Goal: Information Seeking & Learning: Find specific fact

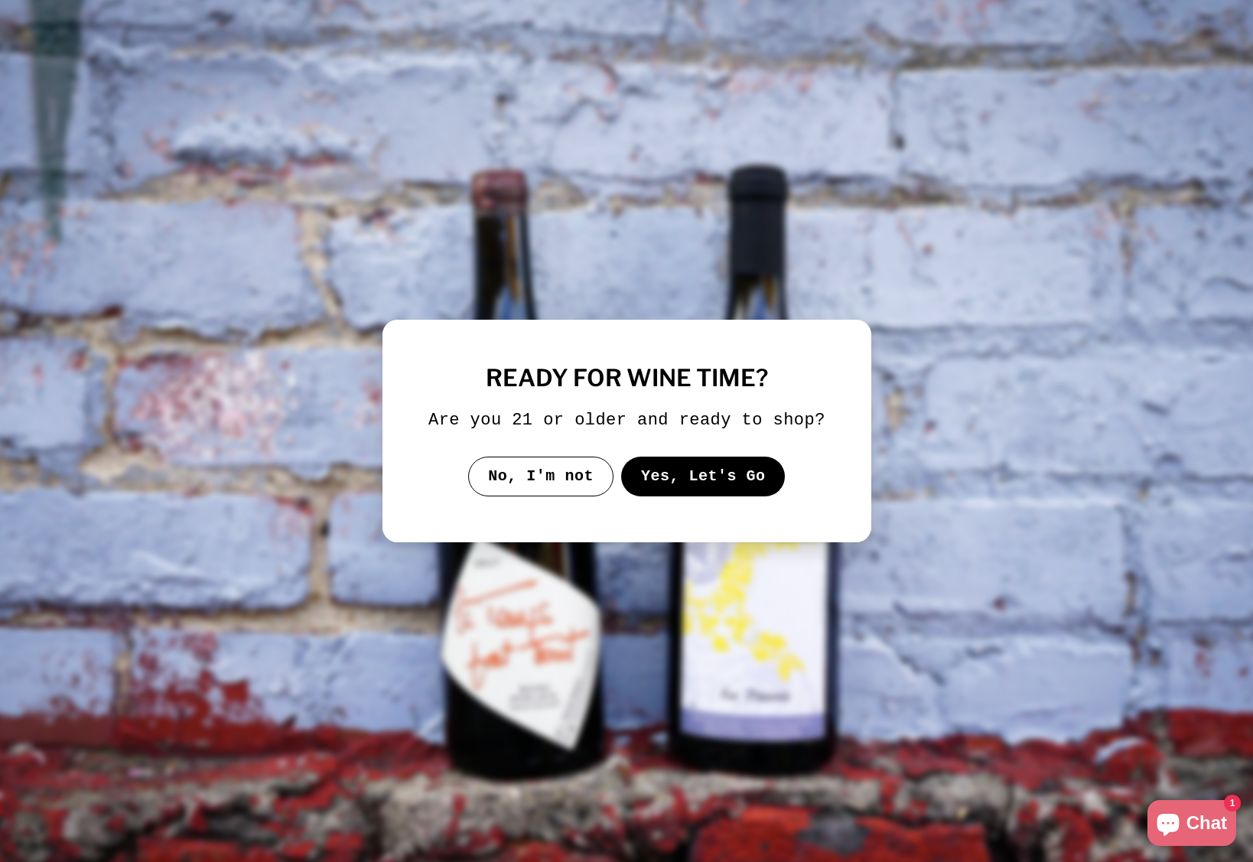
click at [650, 478] on button "Yes, Let's Go" at bounding box center [703, 477] width 165 height 40
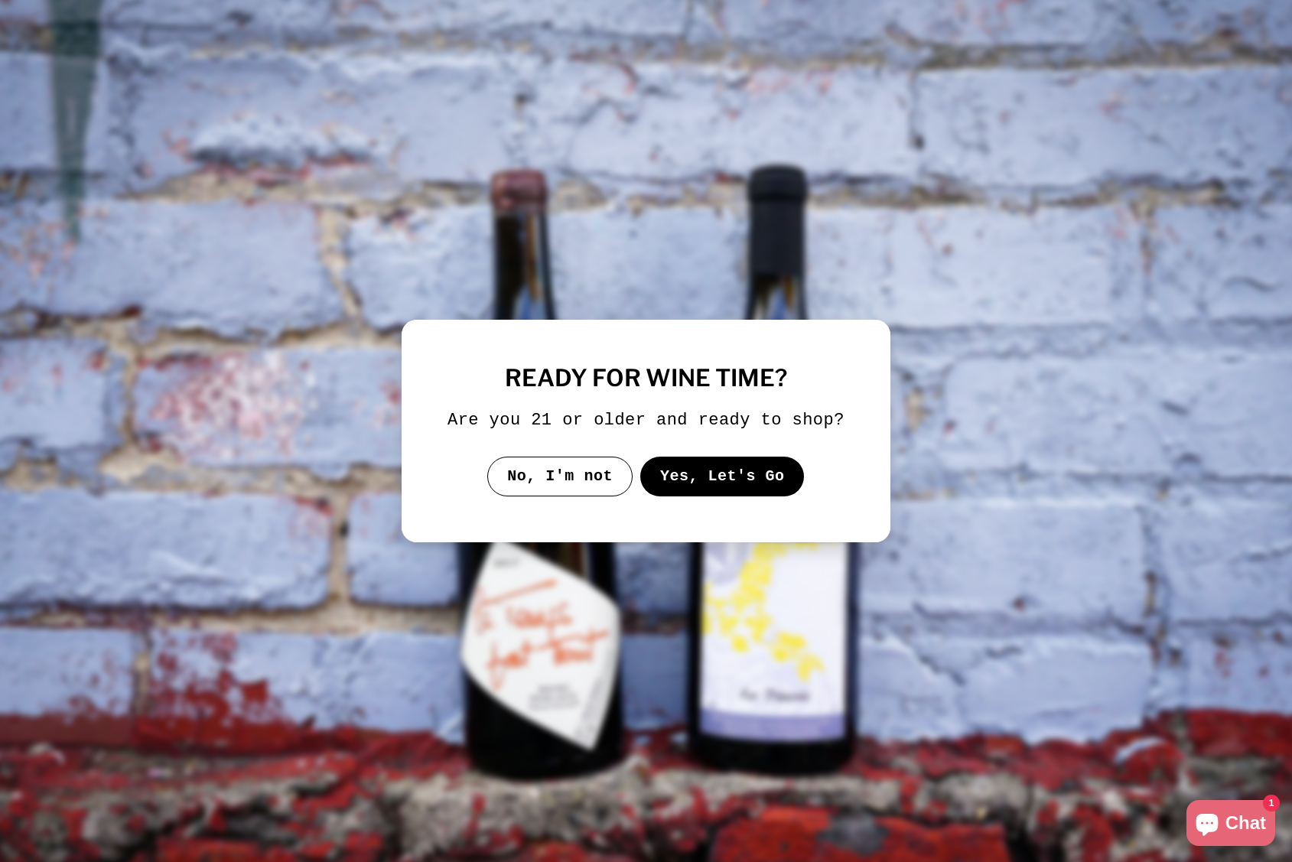
click at [717, 482] on button "Yes, Let's Go" at bounding box center [723, 477] width 165 height 40
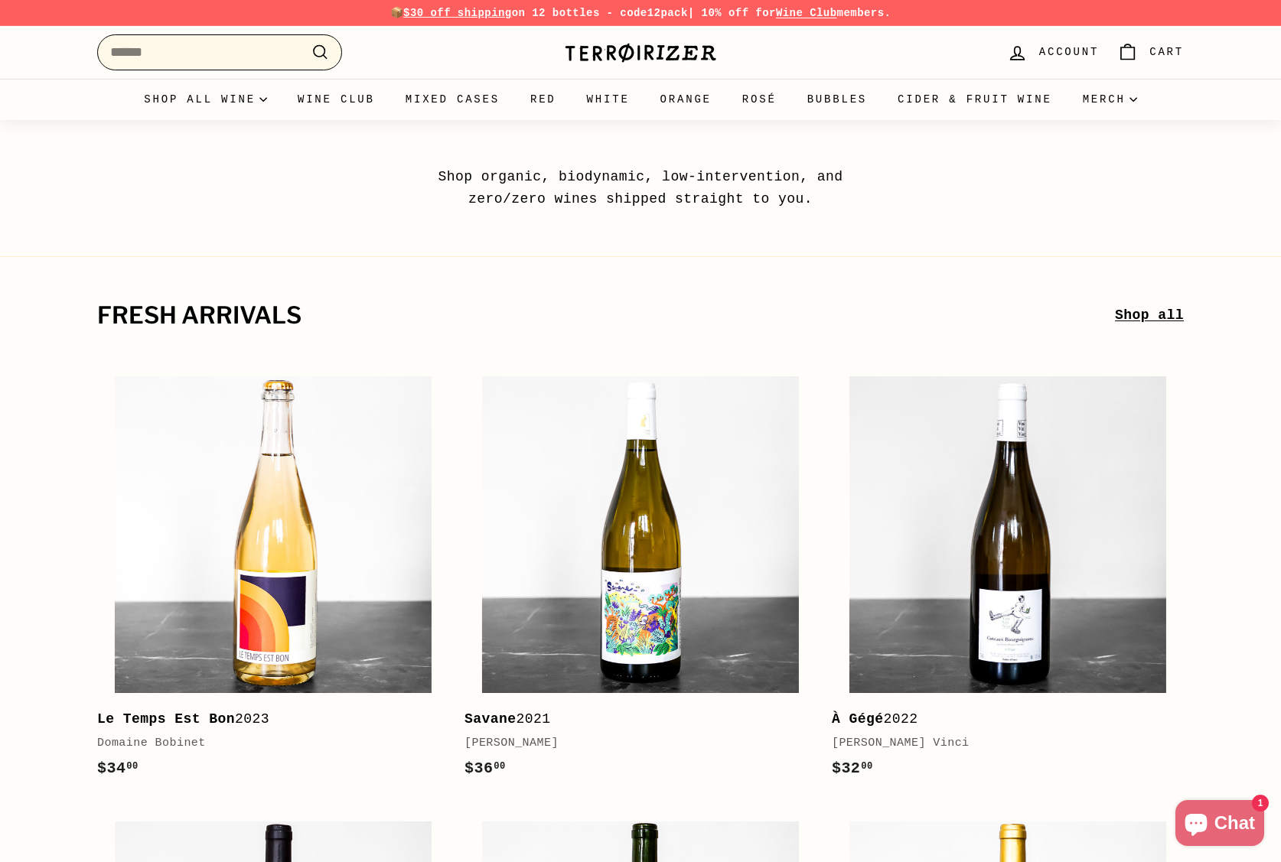
click at [176, 57] on input "Search" at bounding box center [219, 52] width 245 height 36
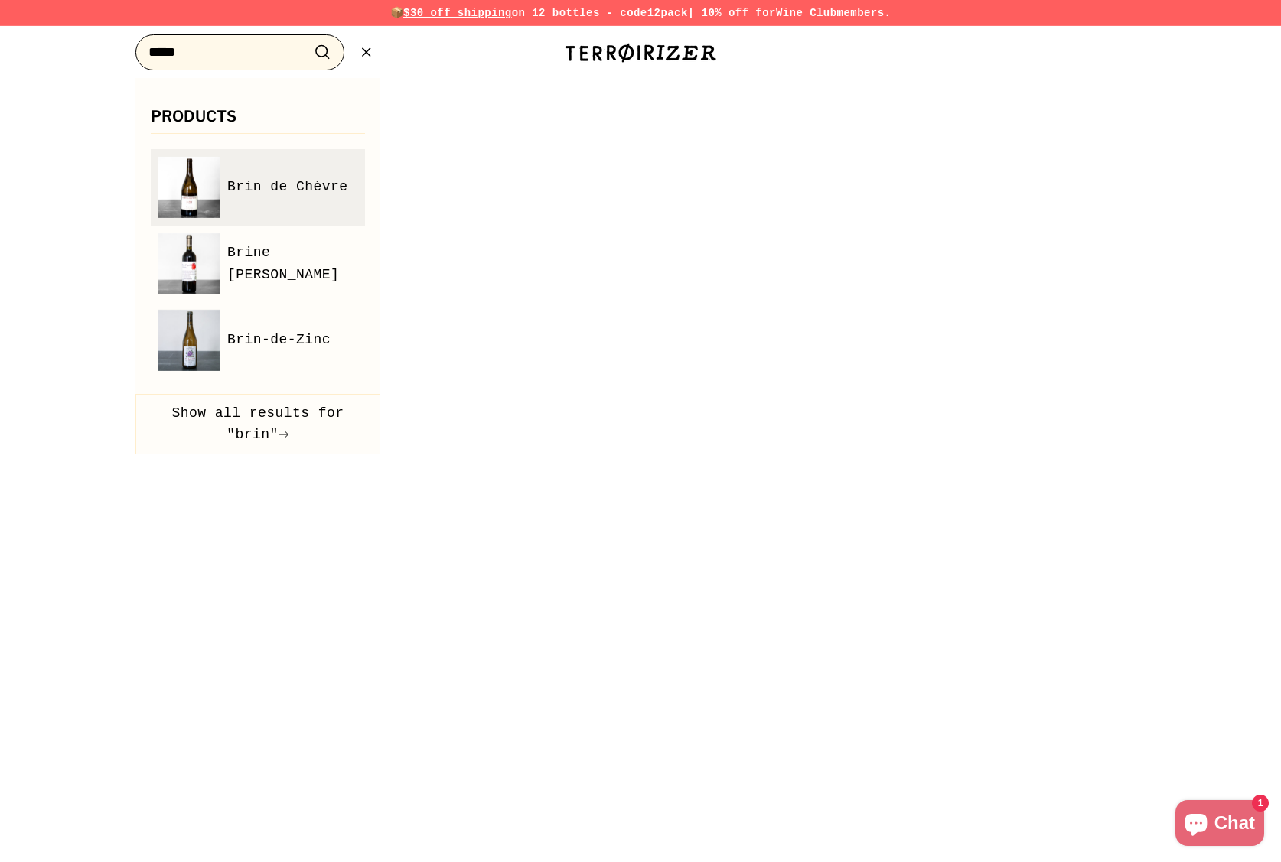
type input "****"
click at [271, 195] on span "Brin de Chèvre" at bounding box center [287, 187] width 121 height 22
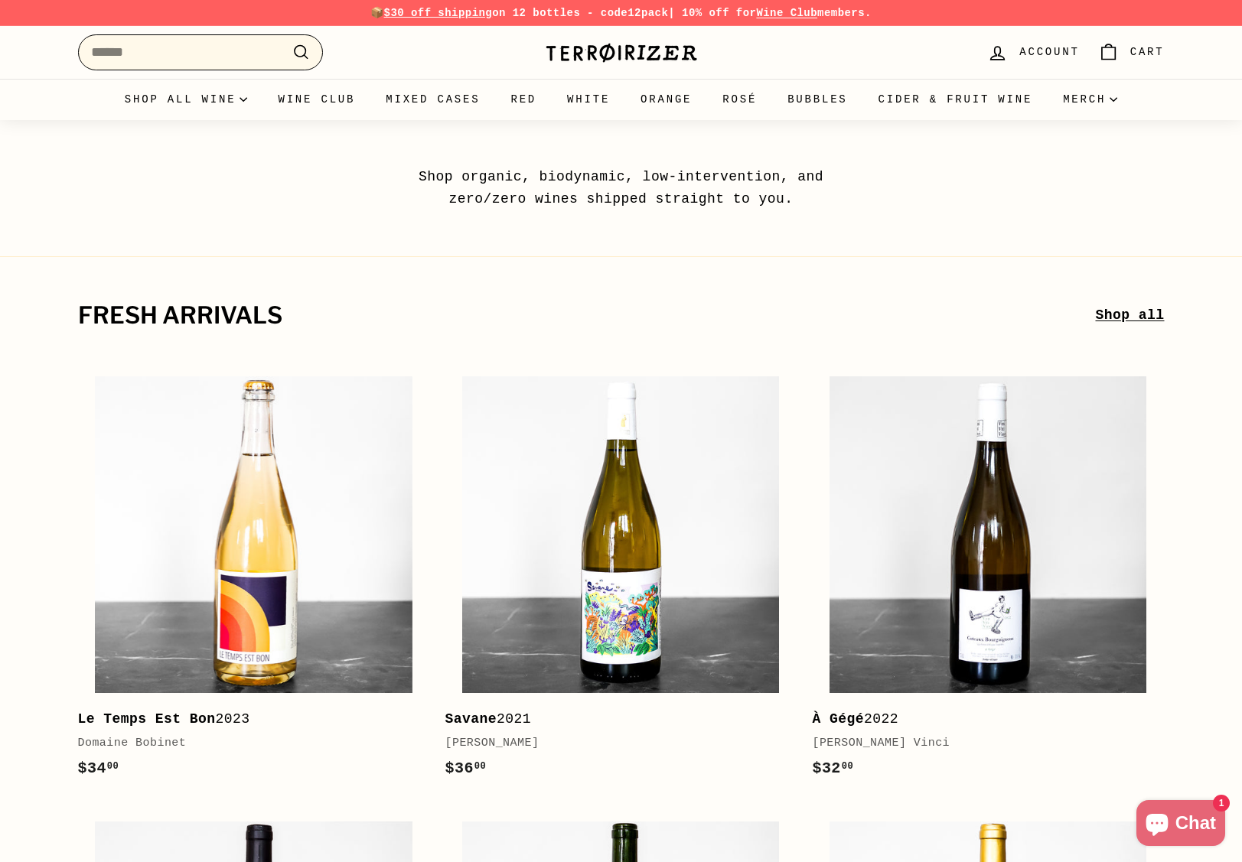
click at [234, 55] on input "Search" at bounding box center [200, 52] width 245 height 36
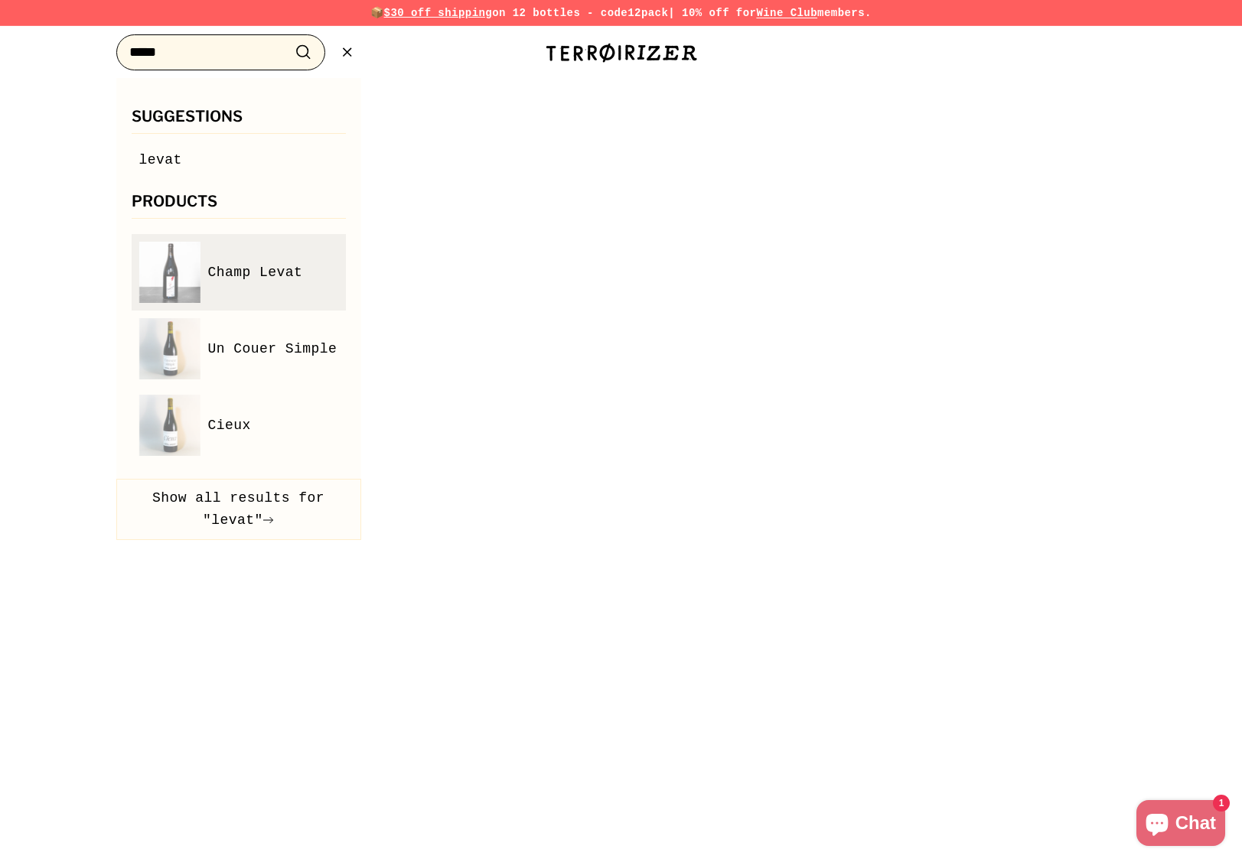
type input "*****"
click at [277, 267] on span "Champ Levat" at bounding box center [255, 273] width 95 height 22
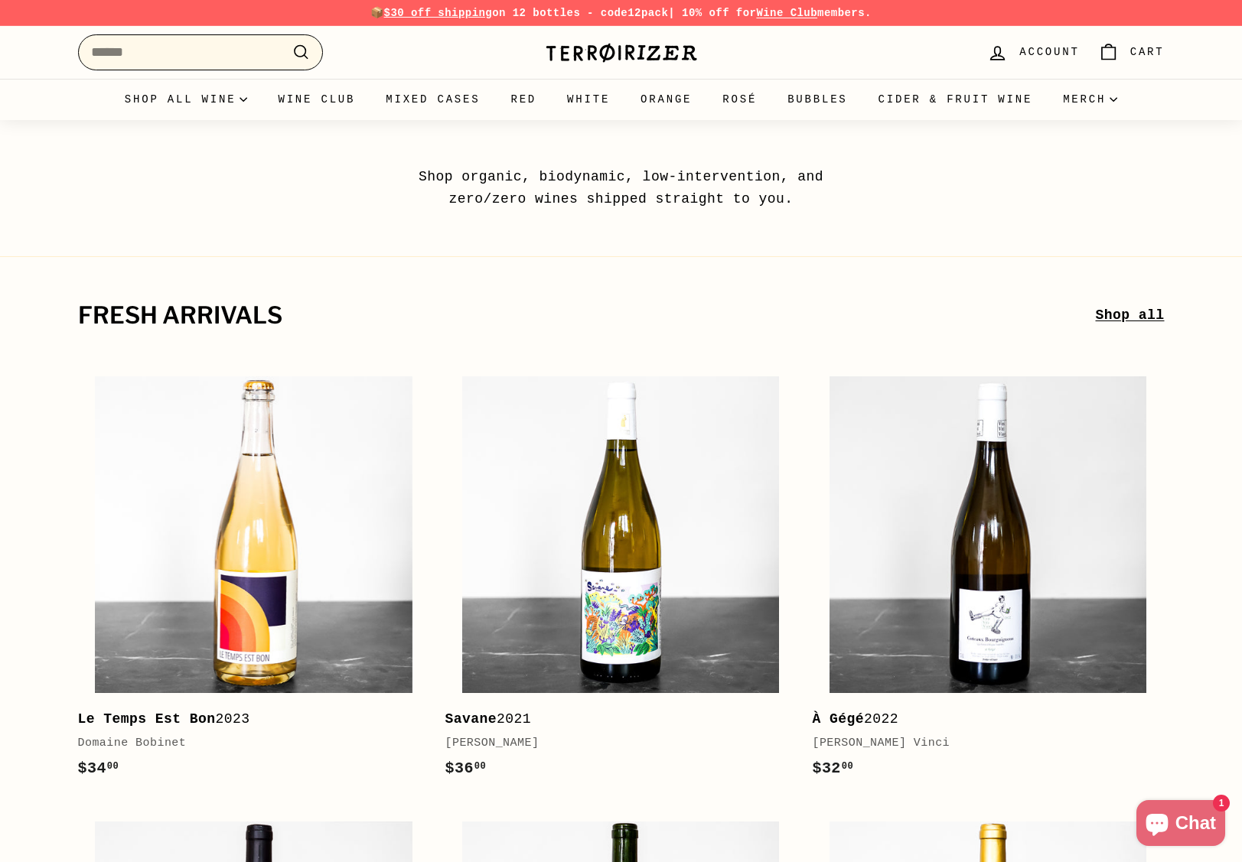
click at [186, 50] on input "Search" at bounding box center [200, 52] width 245 height 36
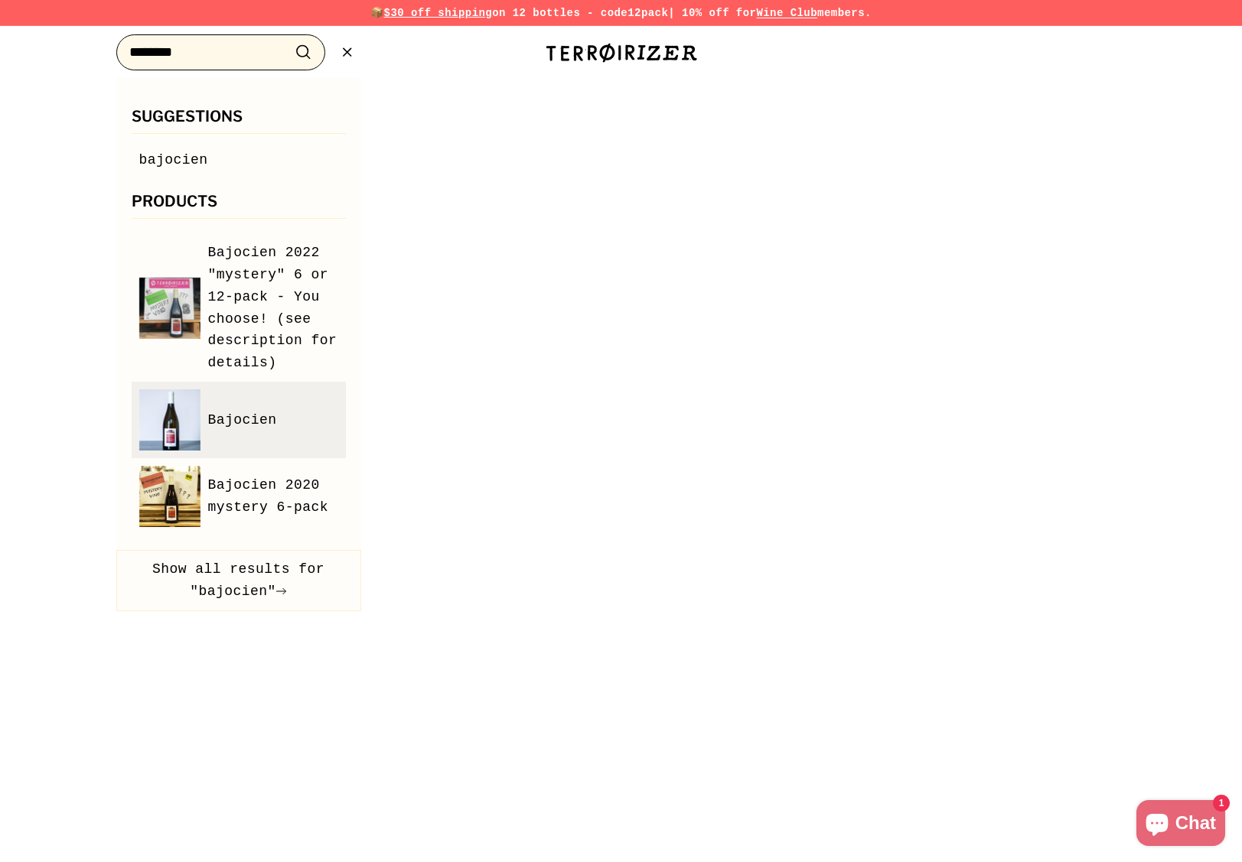
type input "********"
click at [171, 427] on img at bounding box center [169, 420] width 61 height 61
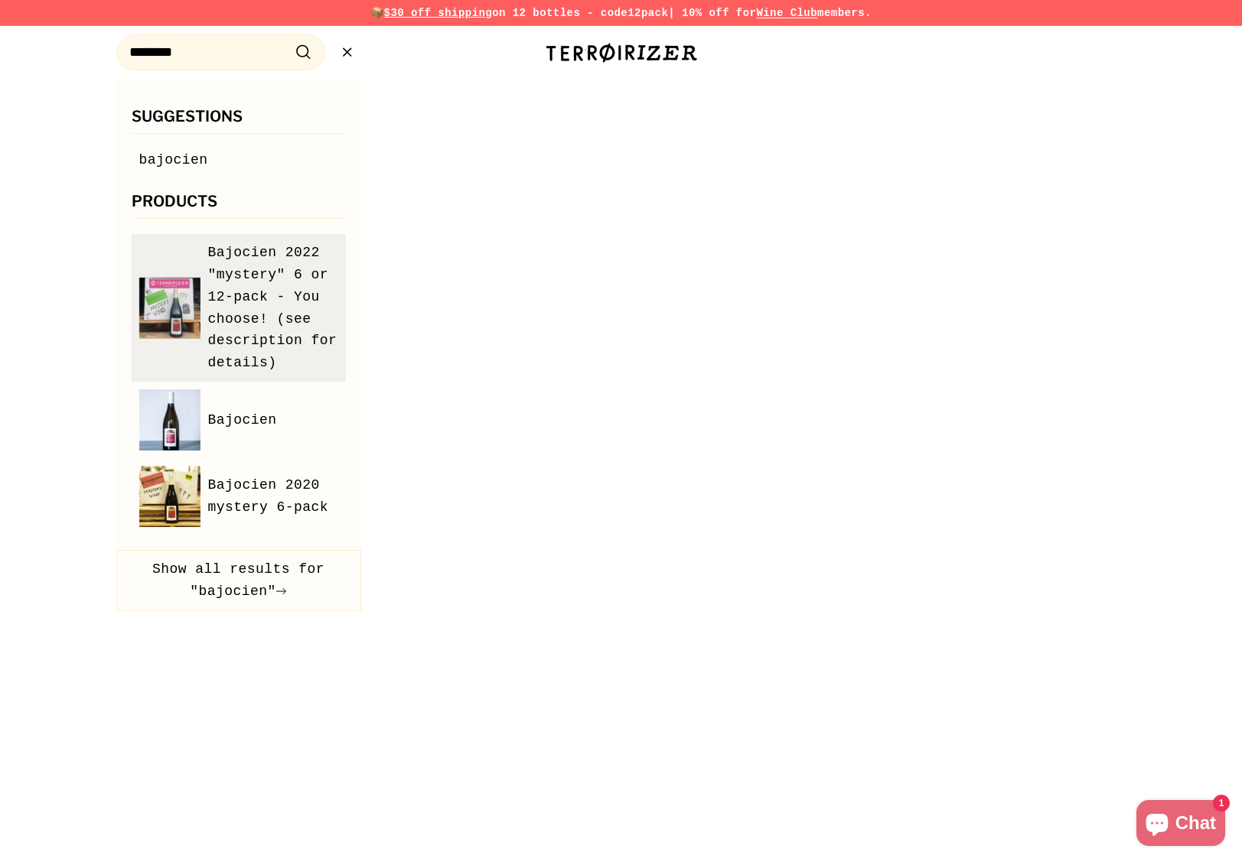
click at [161, 303] on img at bounding box center [169, 308] width 61 height 61
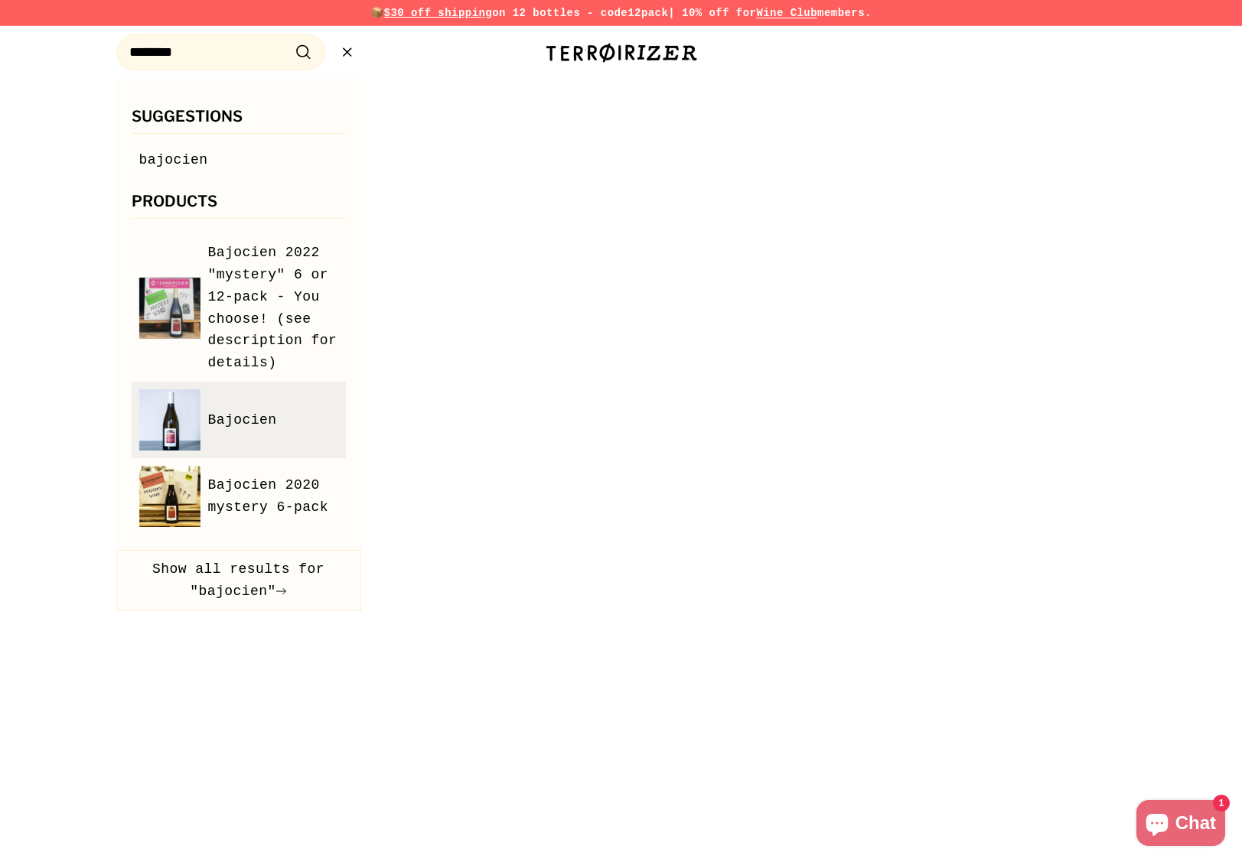
click at [173, 409] on img at bounding box center [169, 420] width 61 height 61
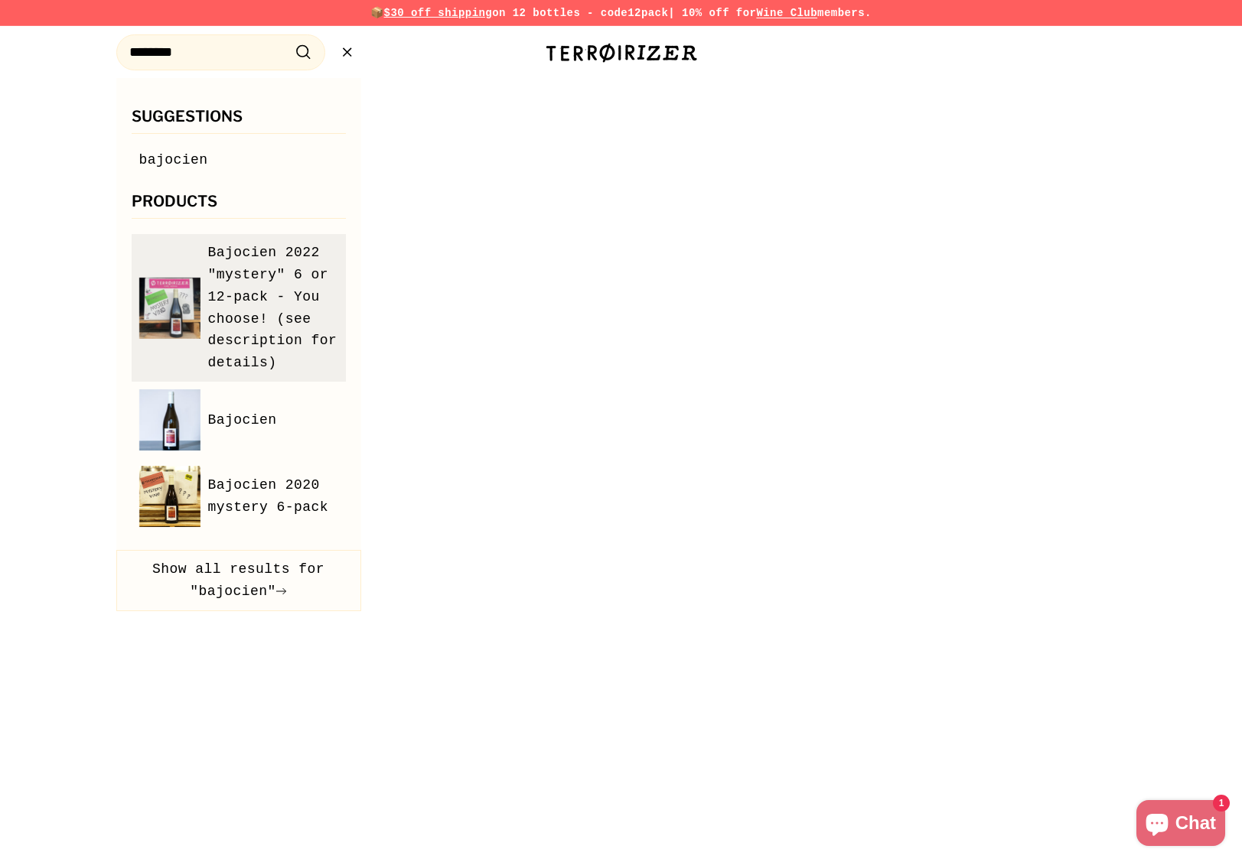
click at [160, 303] on img at bounding box center [169, 308] width 61 height 61
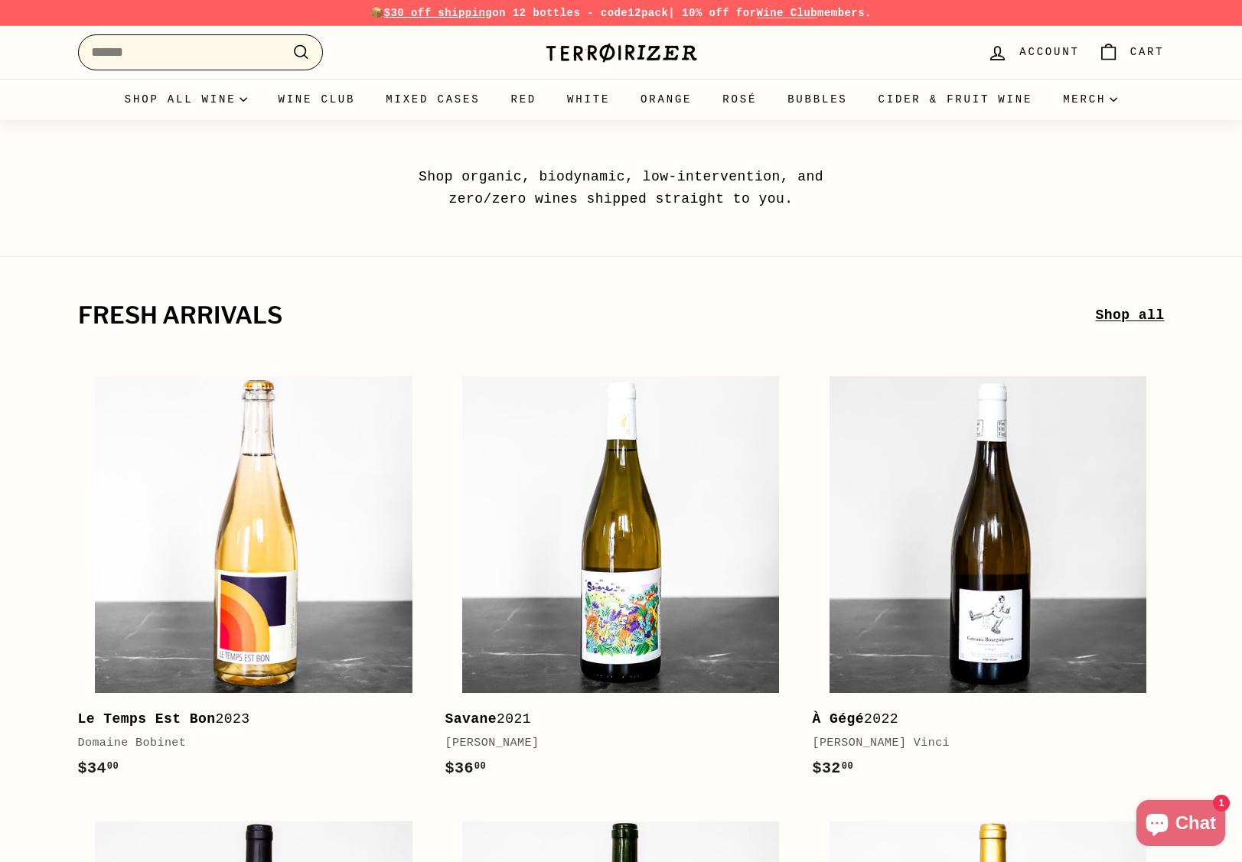
click at [161, 57] on input "Search" at bounding box center [200, 52] width 245 height 36
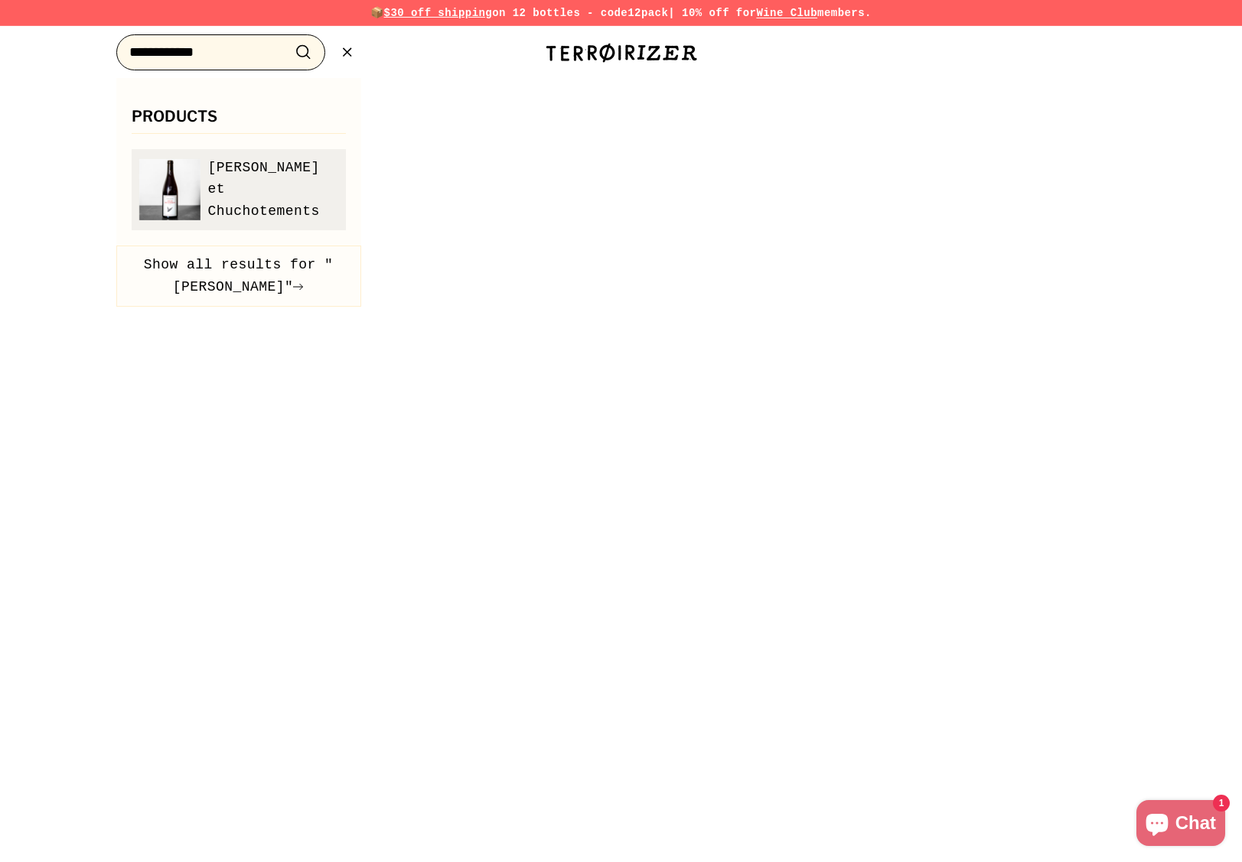
type input "**********"
click at [287, 189] on span "[PERSON_NAME] et Chuchotements" at bounding box center [273, 190] width 130 height 66
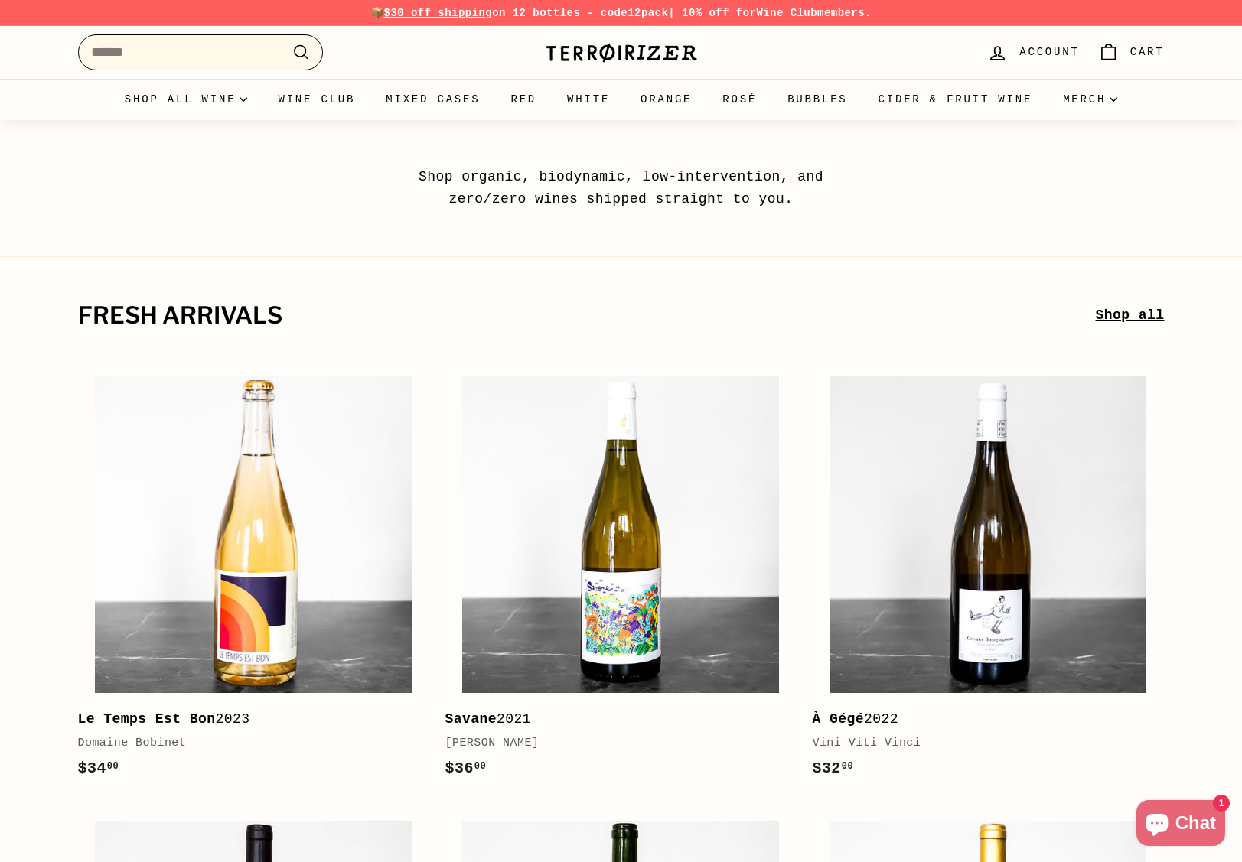
click at [136, 44] on input "Search" at bounding box center [200, 52] width 245 height 36
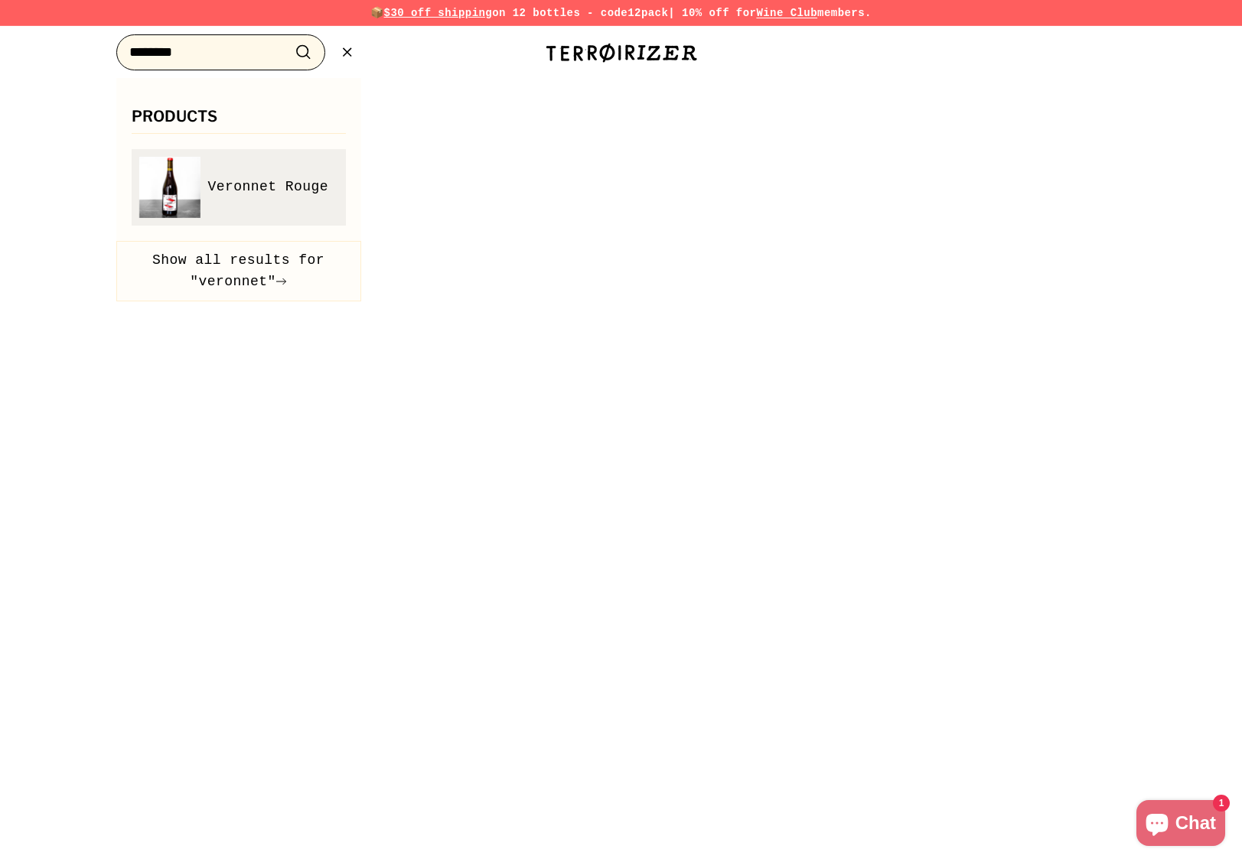
type input "********"
click at [246, 173] on link "Veronnet Rouge" at bounding box center [238, 187] width 199 height 61
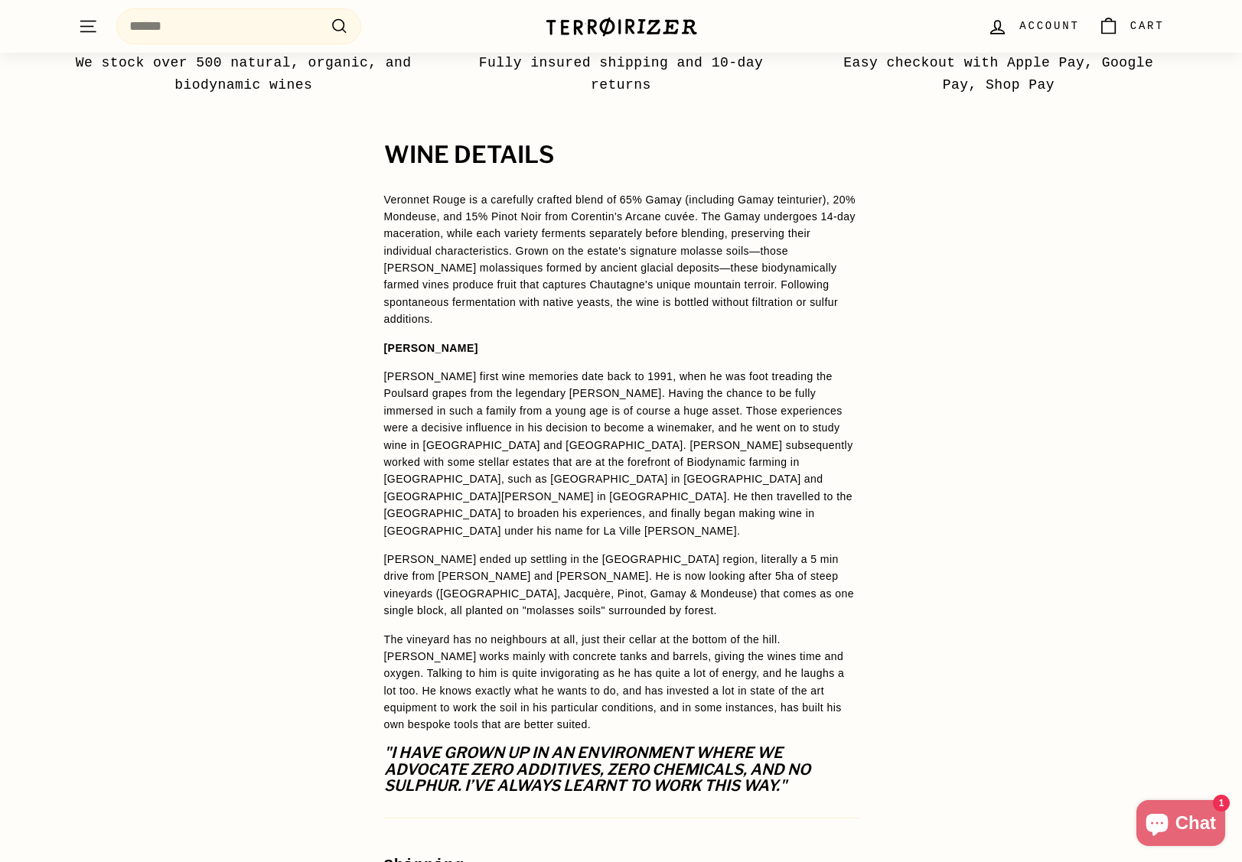
scroll to position [1148, 0]
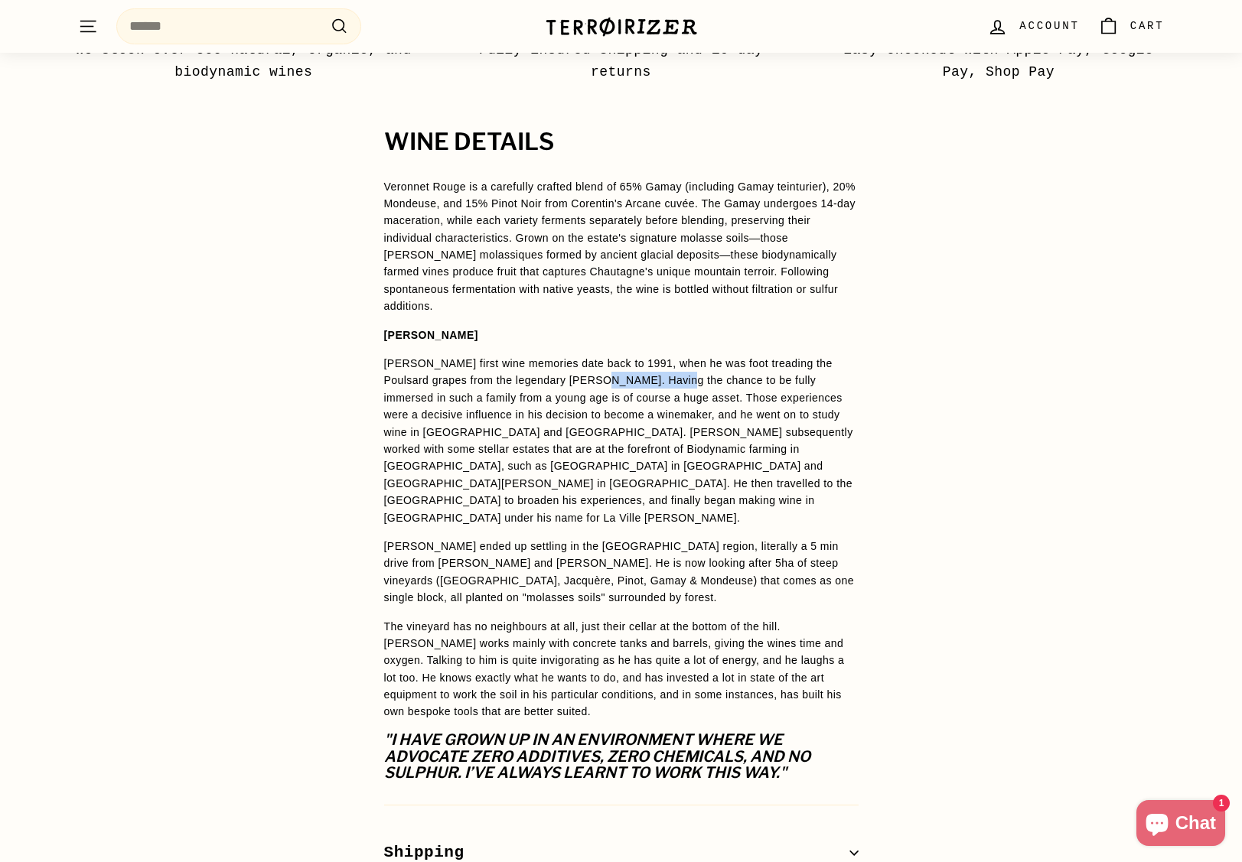
drag, startPoint x: 641, startPoint y: 341, endPoint x: 568, endPoint y: 337, distance: 72.8
click at [568, 357] on span "[PERSON_NAME] first wine memories date back to 1991, when he was foot treading …" at bounding box center [618, 440] width 469 height 167
copy span "[PERSON_NAME]"
click at [304, 306] on div "WINE DETAILS Veronnet Rouge is a carefully crafted blend of 65% Gamay (includin…" at bounding box center [621, 528] width 1242 height 798
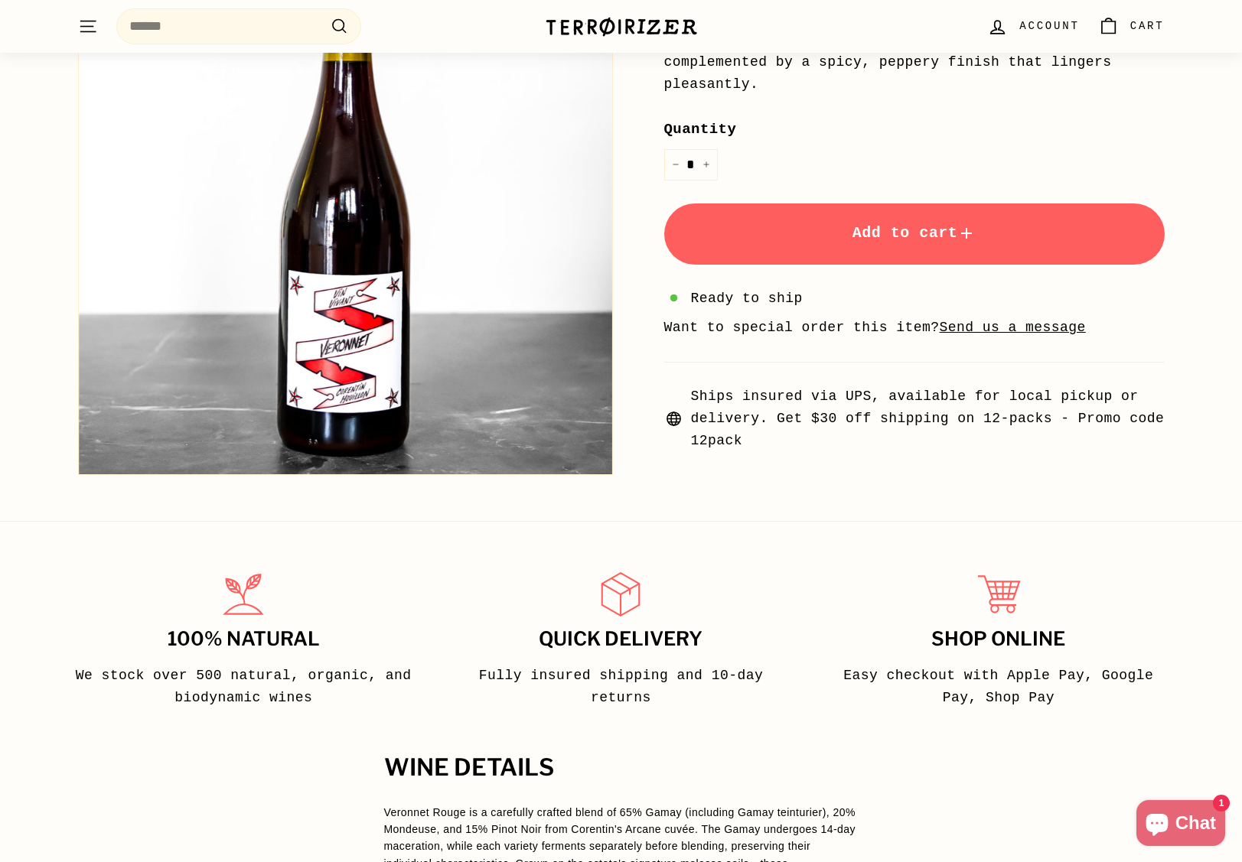
scroll to position [77, 0]
